Goal: Task Accomplishment & Management: Manage account settings

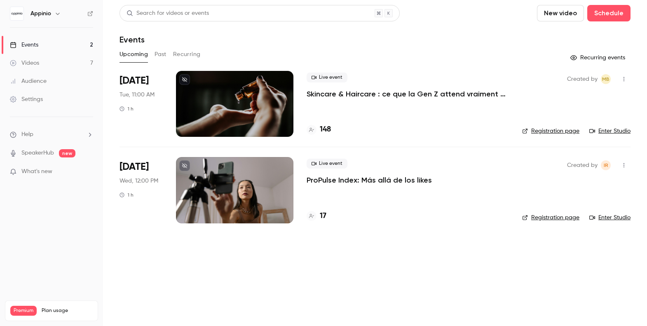
click at [182, 180] on div at bounding box center [234, 190] width 117 height 66
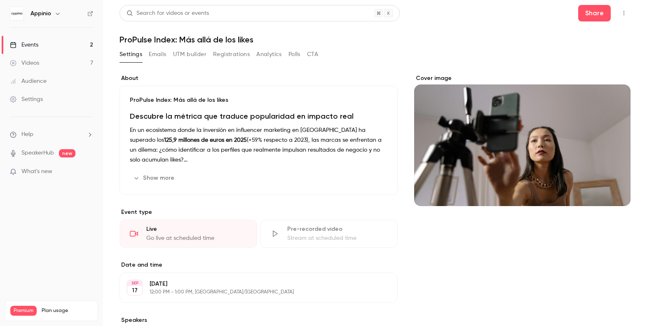
click at [233, 57] on button "Registrations" at bounding box center [231, 54] width 37 height 13
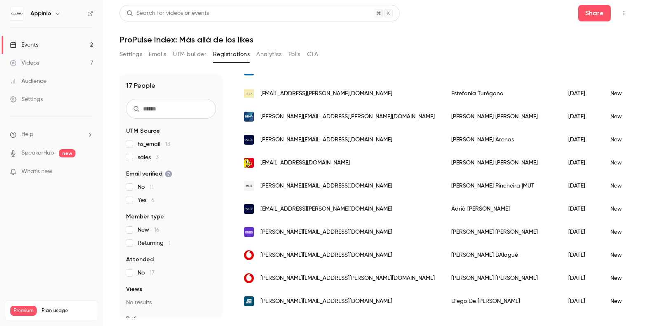
scroll to position [227, 0]
